Goal: Obtain resource: Obtain resource

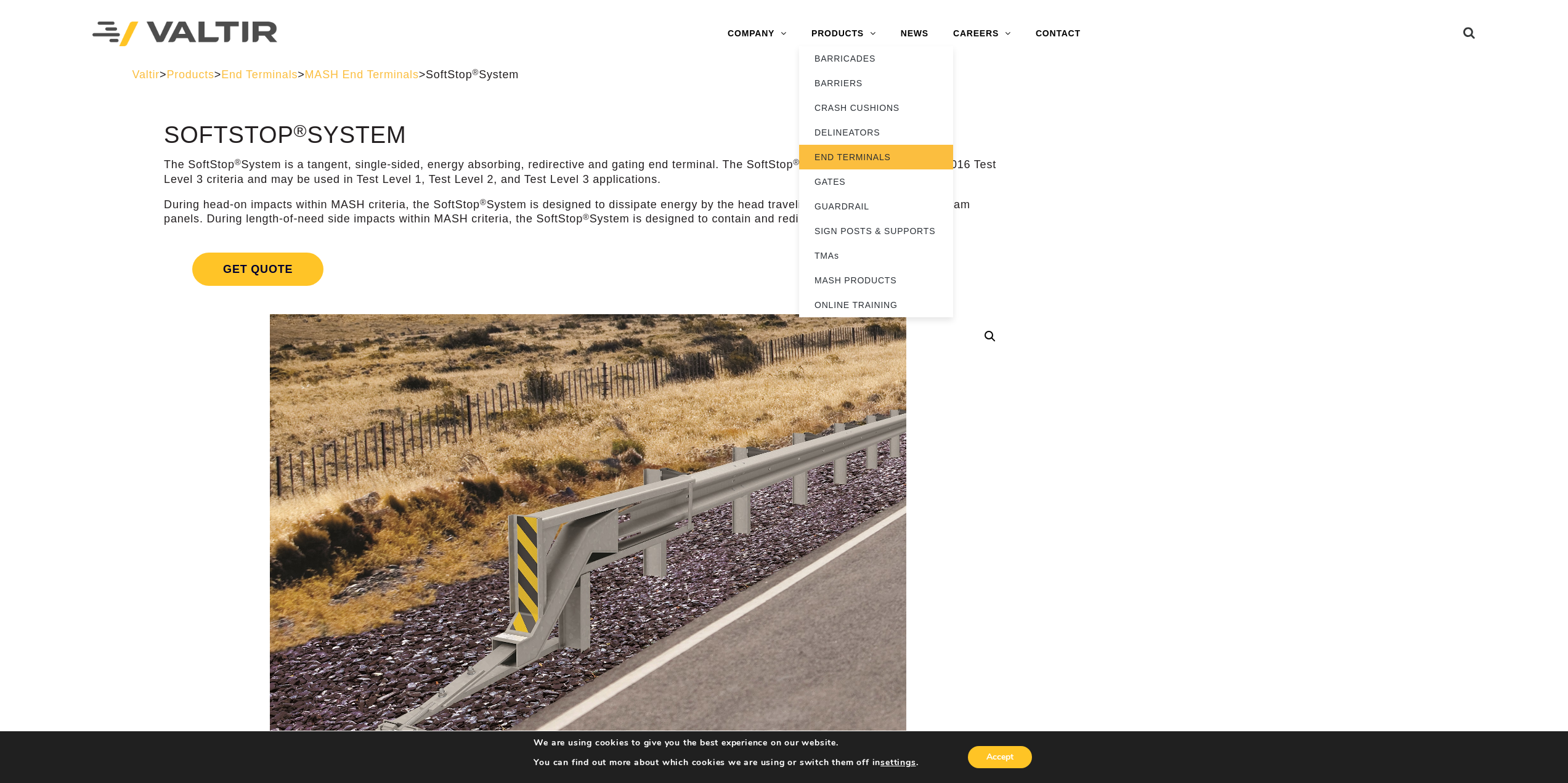
click at [840, 150] on link "END TERMINALS" at bounding box center [876, 156] width 154 height 24
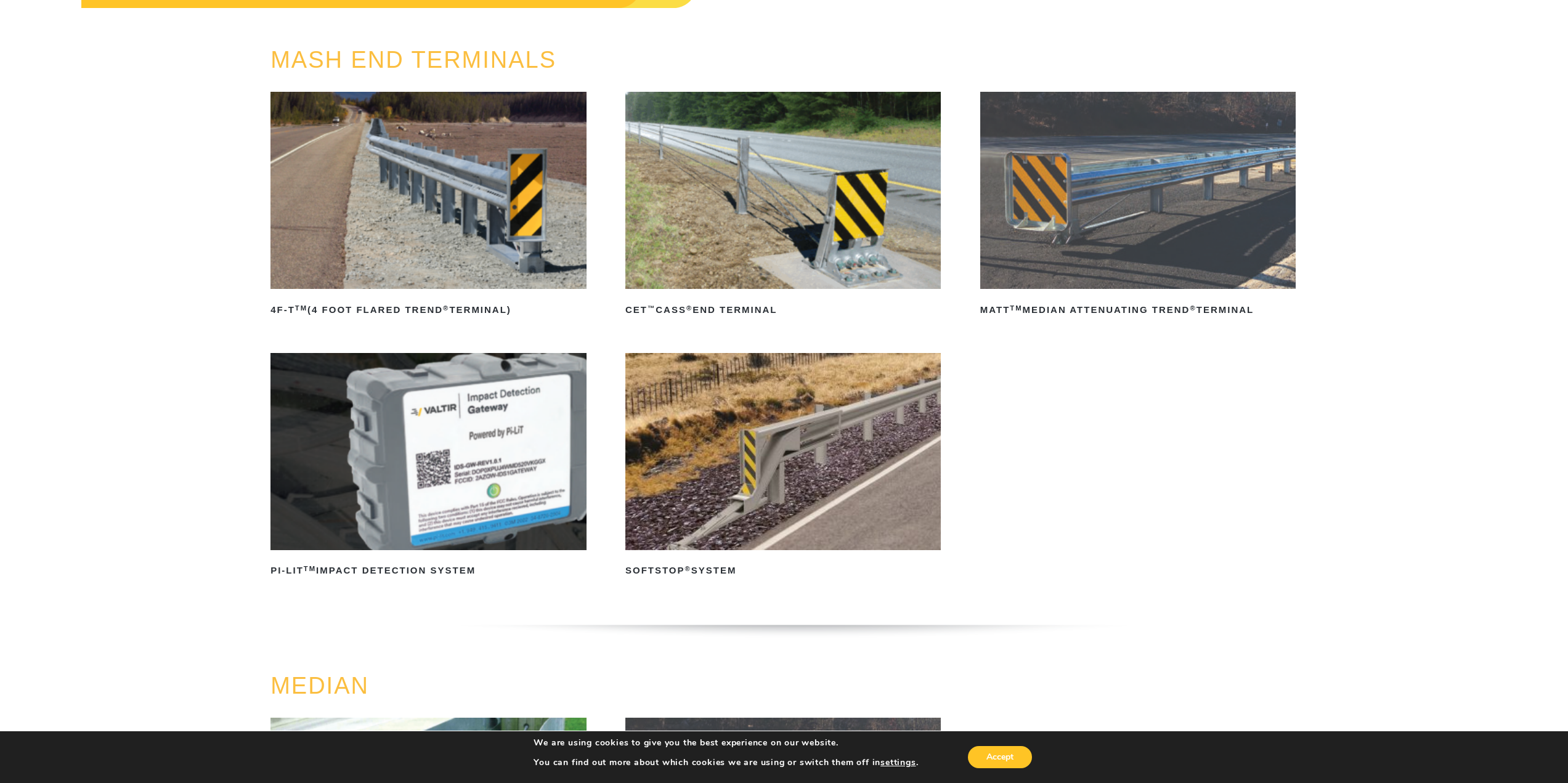
scroll to position [123, 0]
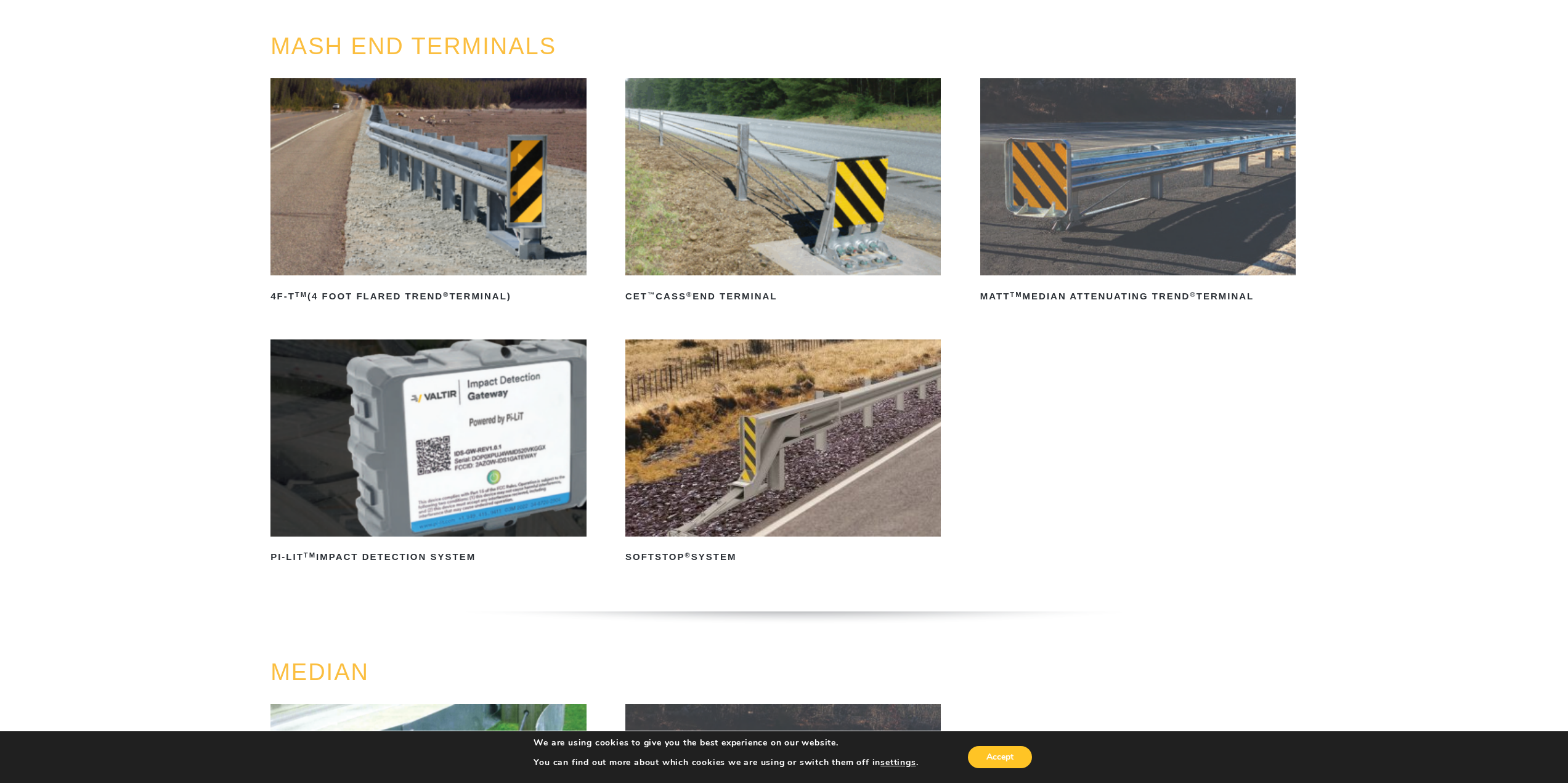
click at [775, 376] on img at bounding box center [782, 438] width 315 height 198
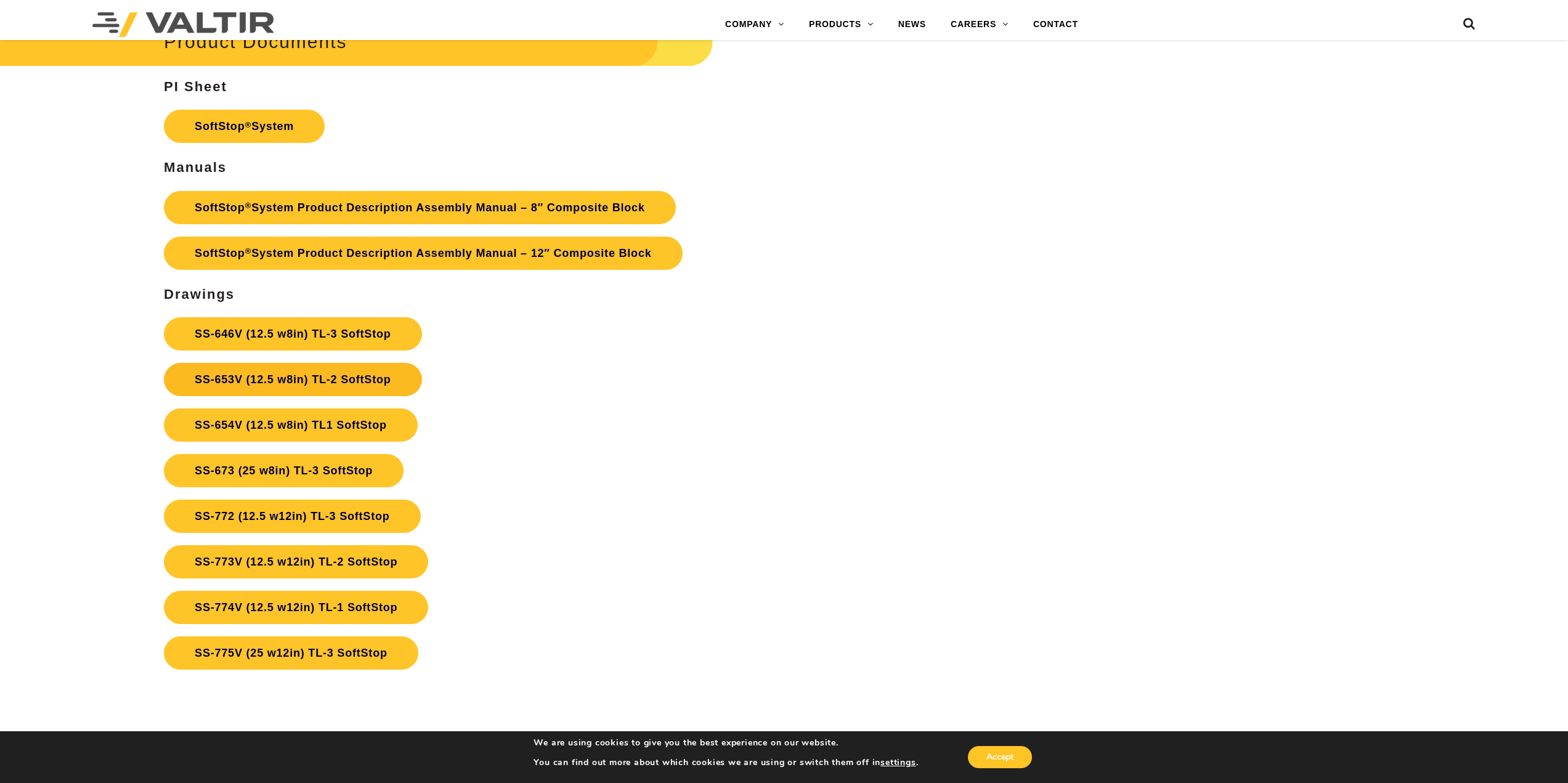
scroll to position [5482, 0]
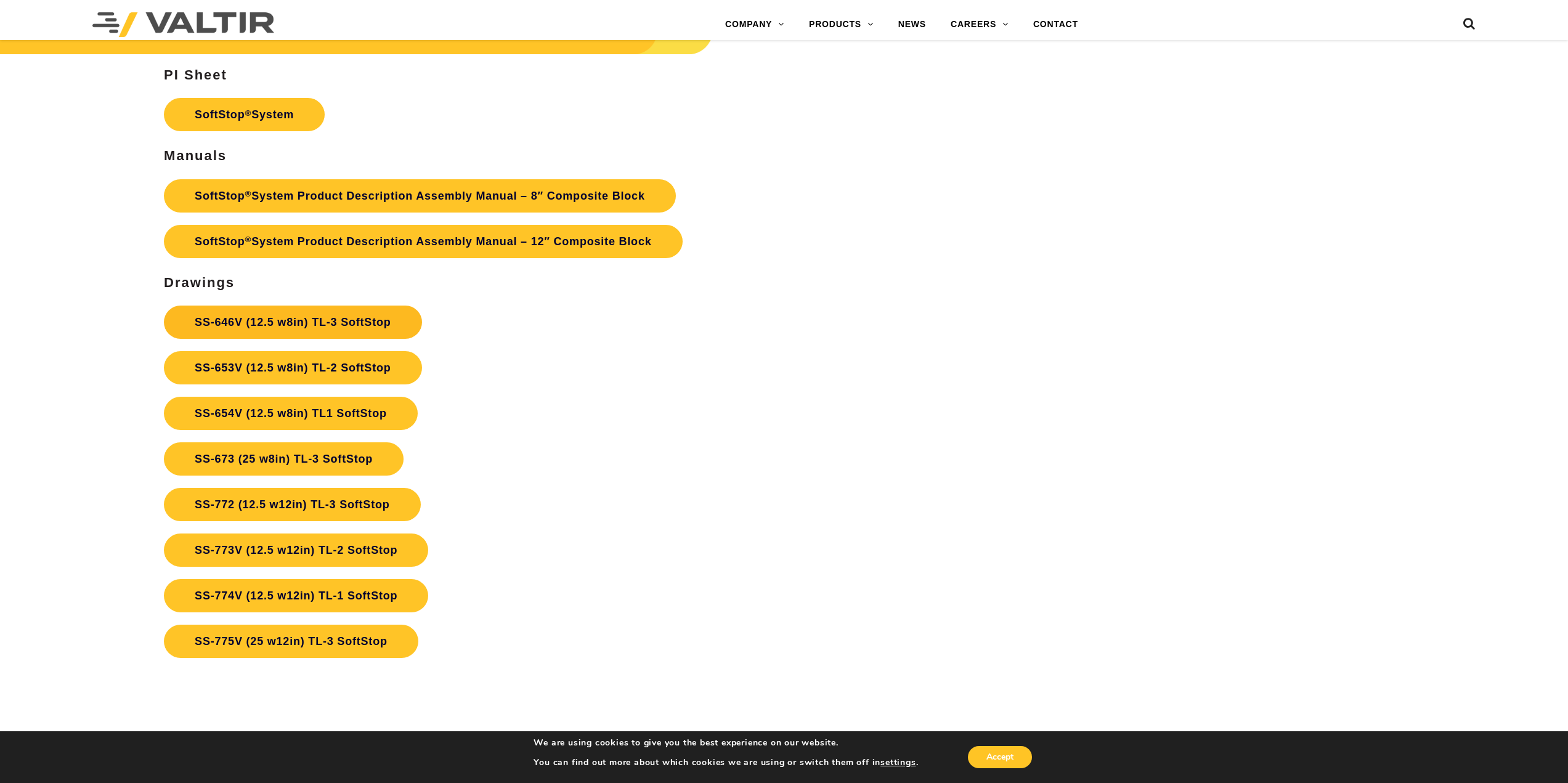
click at [372, 325] on link "SS-646V (12.5 w8in) TL-3 SoftStop" at bounding box center [292, 321] width 258 height 33
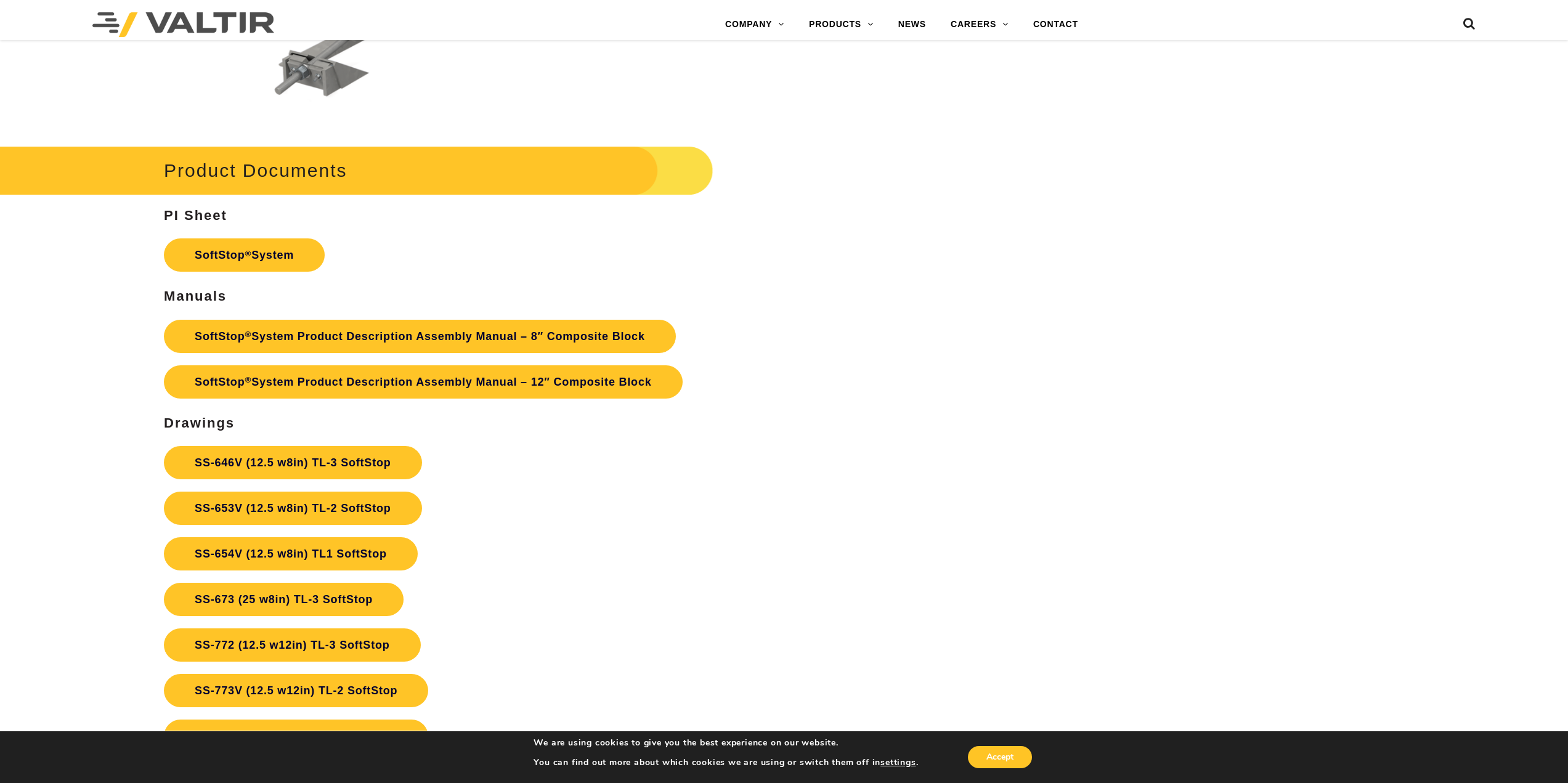
scroll to position [5341, 0]
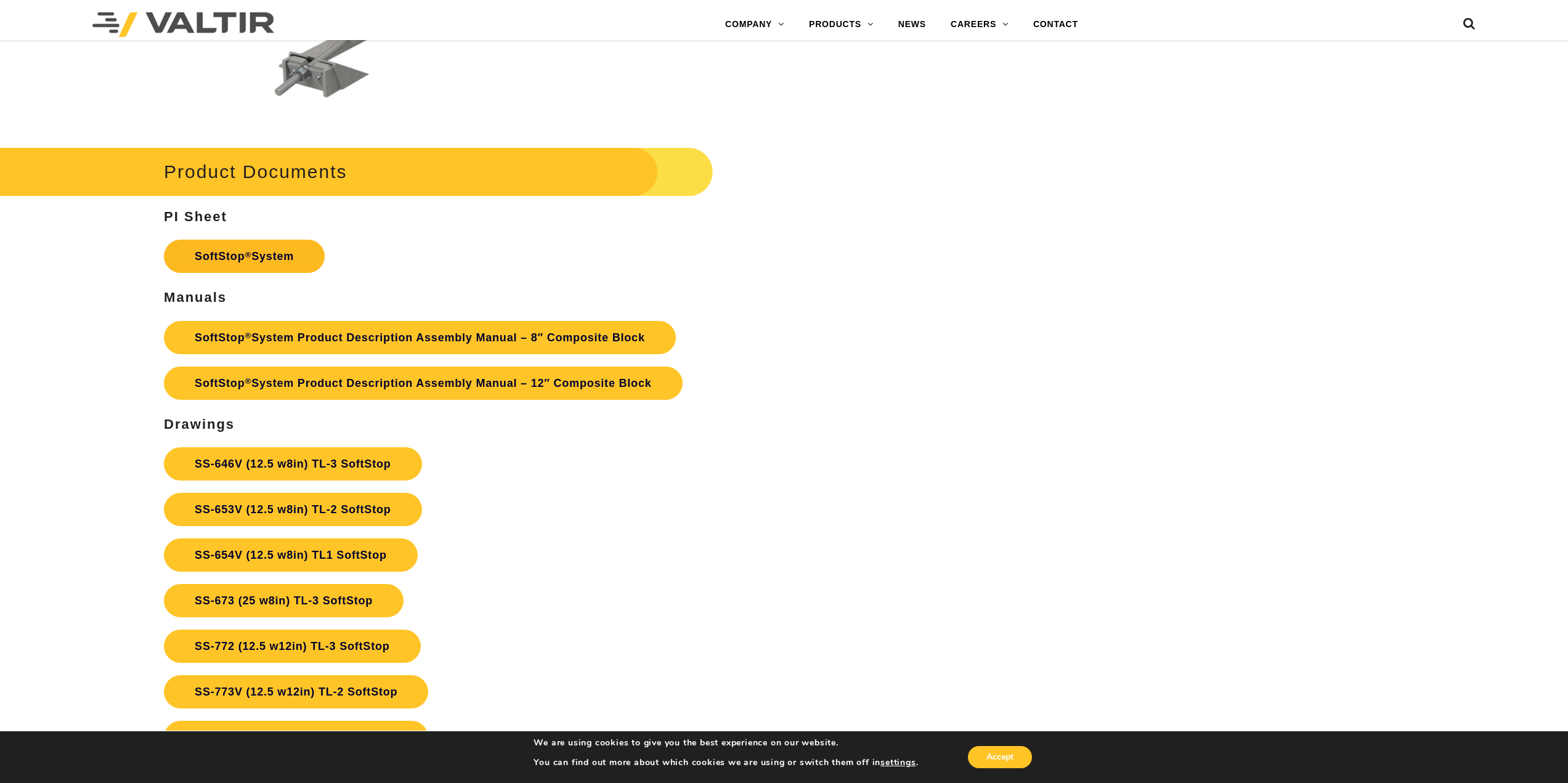
click at [272, 252] on link "SoftStop ® System" at bounding box center [243, 256] width 161 height 33
click at [462, 347] on link "SoftStop ® System Product Description Assembly Manual – 8″ Composite Block" at bounding box center [419, 337] width 512 height 33
